Goal: Find specific page/section: Find specific page/section

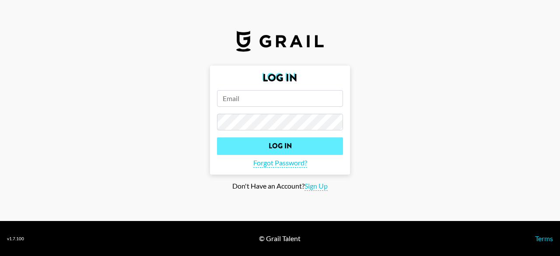
type input "[PERSON_NAME][EMAIL_ADDRESS][PERSON_NAME][DOMAIN_NAME]"
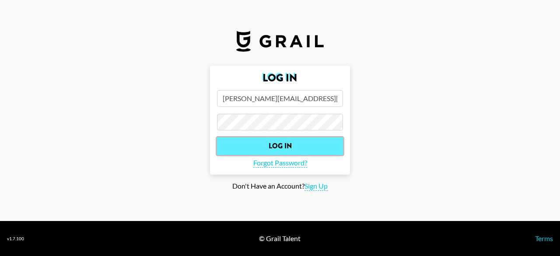
click at [287, 151] on input "Log In" at bounding box center [280, 146] width 126 height 18
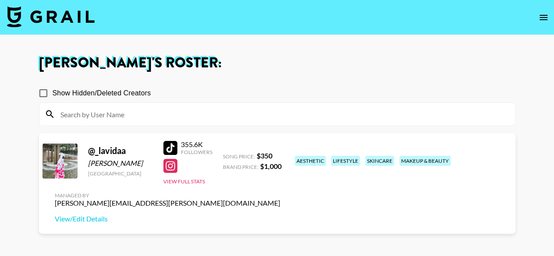
click at [541, 17] on icon "open drawer" at bounding box center [543, 17] width 8 height 5
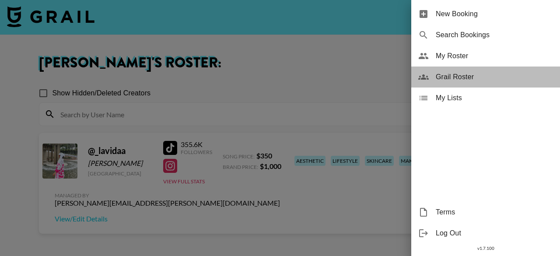
click at [463, 79] on span "Grail Roster" at bounding box center [494, 77] width 117 height 11
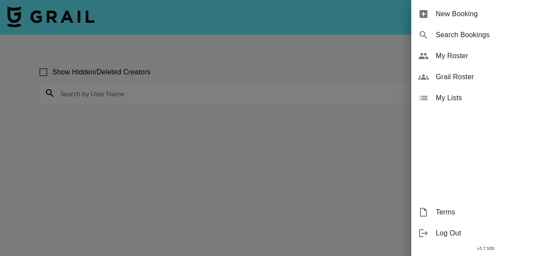
click at [193, 92] on div at bounding box center [280, 128] width 560 height 256
click at [85, 93] on div at bounding box center [280, 128] width 560 height 256
click at [41, 73] on div at bounding box center [280, 128] width 560 height 256
click at [542, 18] on div at bounding box center [280, 128] width 560 height 256
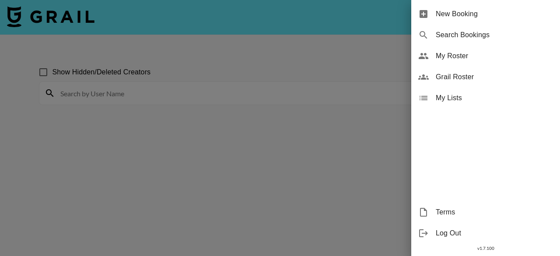
click at [234, 37] on div at bounding box center [280, 128] width 560 height 256
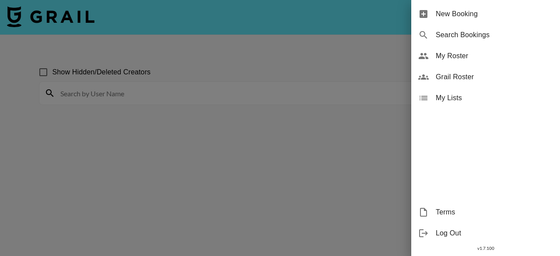
click at [234, 37] on div at bounding box center [280, 128] width 560 height 256
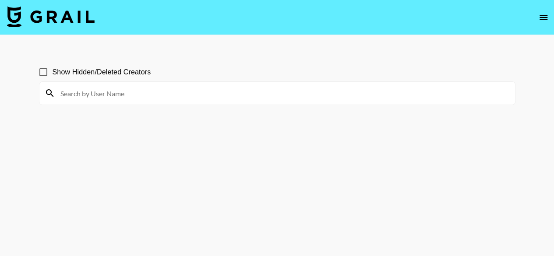
click at [124, 98] on input at bounding box center [282, 93] width 454 height 14
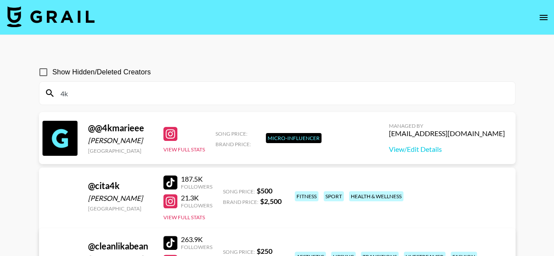
type input "4"
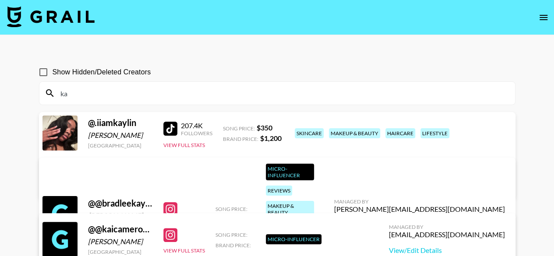
type input "k"
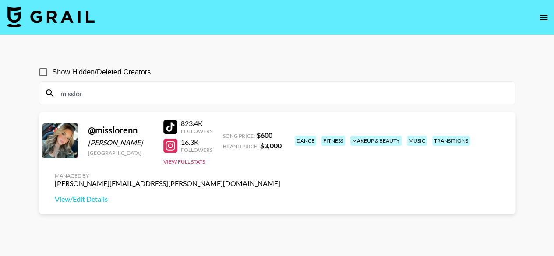
click at [112, 98] on input "misslor" at bounding box center [282, 93] width 454 height 14
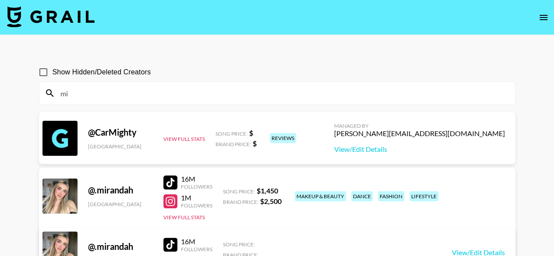
type input "m"
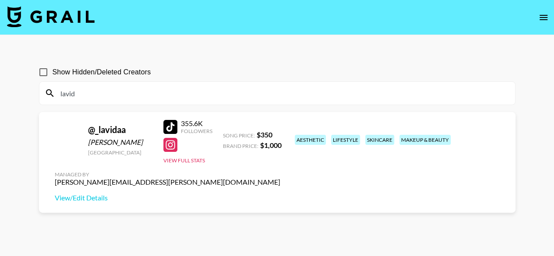
type input "lavid"
